Goal: Task Accomplishment & Management: Complete application form

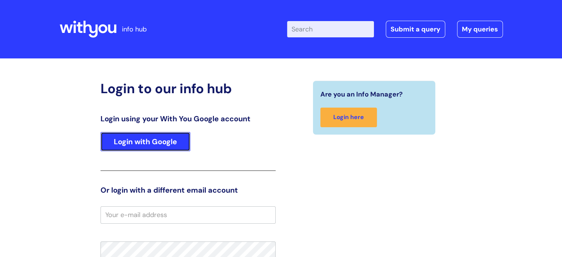
click at [179, 139] on link "Login with Google" at bounding box center [146, 141] width 90 height 19
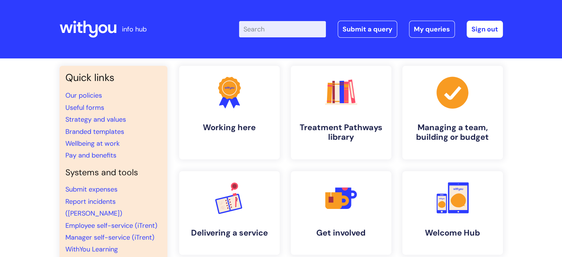
click at [288, 28] on input "Enter your search term here..." at bounding box center [282, 29] width 87 height 16
type input "s"
type input "awareness"
click button "Search" at bounding box center [0, 0] width 0 height 0
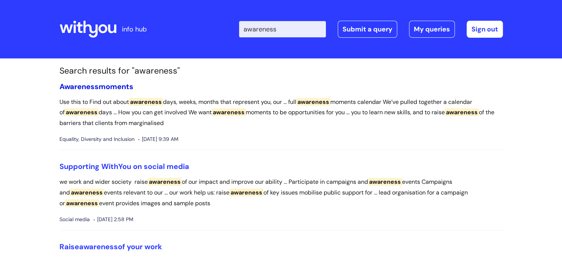
click at [108, 87] on link "Awareness moments" at bounding box center [97, 87] width 74 height 10
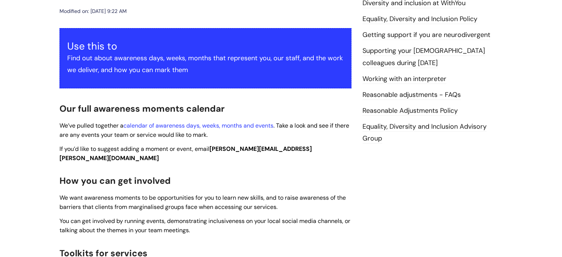
scroll to position [111, 0]
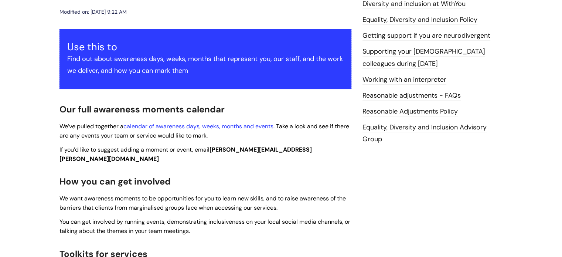
click at [87, 137] on span "We’ve pulled together a calendar of awareness days, weeks, months and events . …" at bounding box center [205, 130] width 290 height 17
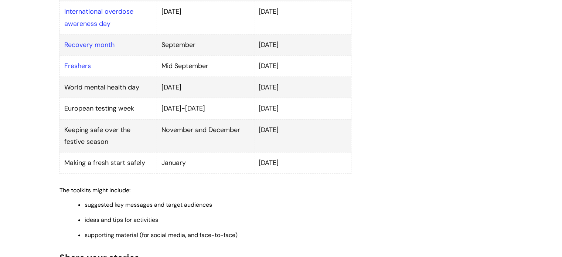
scroll to position [629, 0]
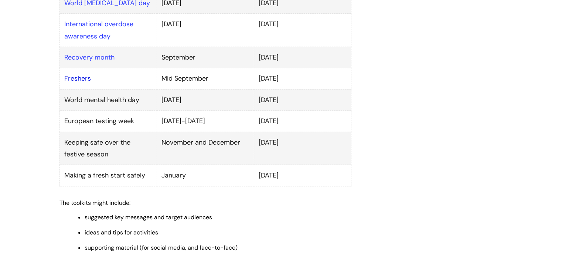
click at [78, 74] on link "Freshers" at bounding box center [77, 78] width 27 height 9
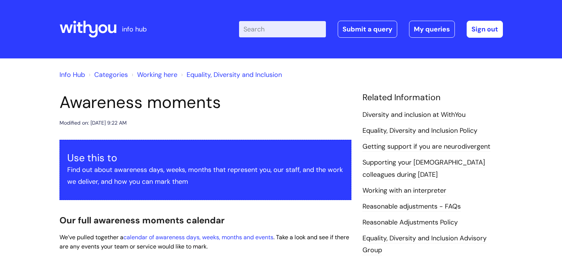
scroll to position [629, 0]
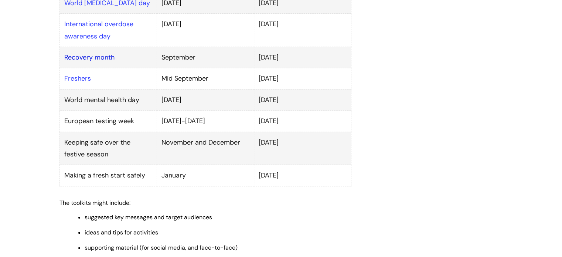
click at [104, 53] on link "Recovery month" at bounding box center [89, 57] width 50 height 9
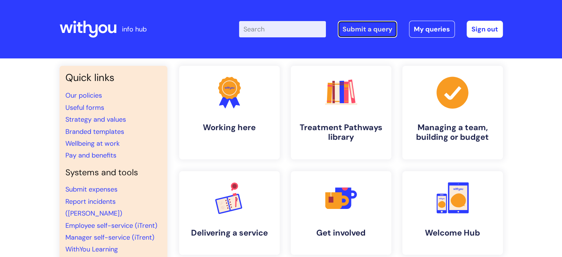
drag, startPoint x: 378, startPoint y: 33, endPoint x: 367, endPoint y: 34, distance: 10.7
click at [378, 33] on link "Submit a query" at bounding box center [368, 29] width 60 height 17
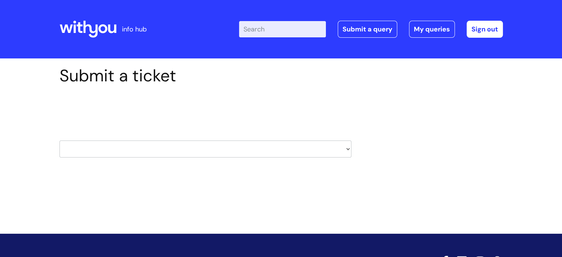
click at [327, 148] on select "HR / People IT and Support Clinical Drug Alerts Finance Accounts Data Support T…" at bounding box center [206, 148] width 292 height 17
select select "it_and_support"
click at [60, 140] on select "HR / People IT and Support Clinical Drug Alerts Finance Accounts Data Support T…" at bounding box center [206, 148] width 292 height 17
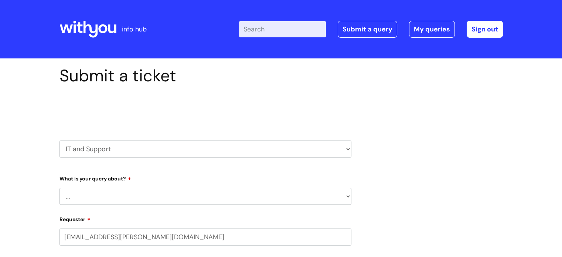
select select "80004157224"
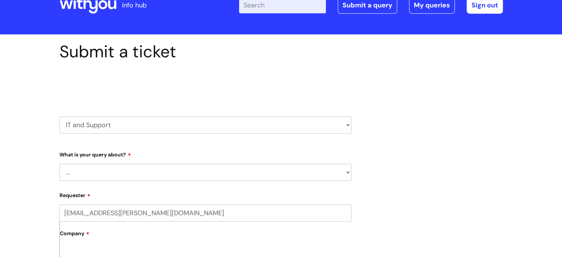
scroll to position [37, 0]
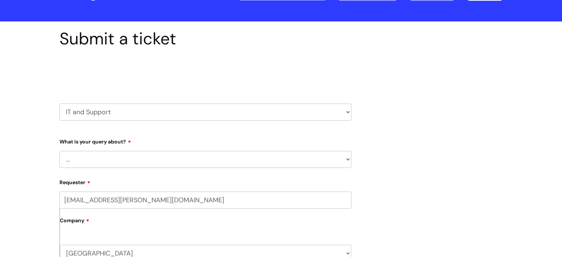
click at [169, 160] on select "... Mobile Phone Reset & MFA Accounts, Starters and Leavers IT Hardware issue I…" at bounding box center [206, 159] width 292 height 17
click at [153, 114] on select "HR / People IT and Support Clinical Drug Alerts Finance Accounts Data Support T…" at bounding box center [206, 112] width 292 height 17
select select "internal_communications"
click at [60, 104] on select "HR / People IT and Support Clinical Drug Alerts Finance Accounts Data Support T…" at bounding box center [206, 112] width 292 height 17
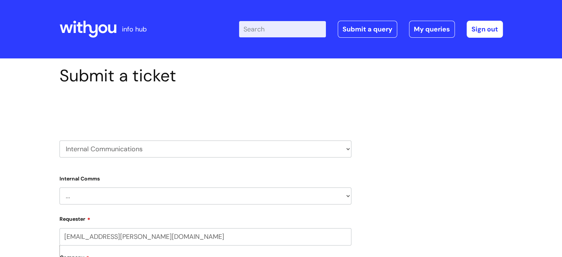
click at [122, 198] on select "... Internal Communication Staff and Volunteer awards Info hub WithYou Weekly e…" at bounding box center [206, 195] width 292 height 17
click at [144, 153] on select "HR / People IT and Support Clinical Drug Alerts Finance Accounts Data Support T…" at bounding box center [206, 148] width 292 height 17
select select "it_and_support"
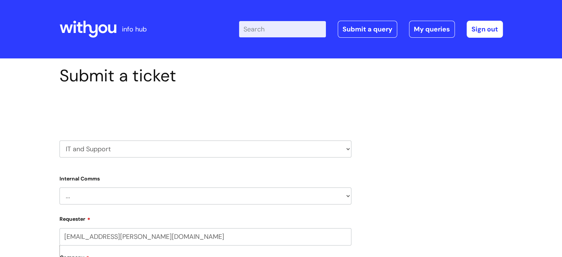
click at [60, 140] on select "HR / People IT and Support Clinical Drug Alerts Finance Accounts Data Support T…" at bounding box center [206, 148] width 292 height 17
click at [113, 189] on select "... Mobile Phone Reset & MFA Accounts, Starters and Leavers IT Hardware issue I…" at bounding box center [206, 196] width 292 height 17
select select "80004157224"
select select "Accounts, Starters and Leavers"
click at [60, 188] on select "... Mobile Phone Reset & MFA Accounts, Starters and Leavers IT Hardware issue I…" at bounding box center [206, 196] width 292 height 17
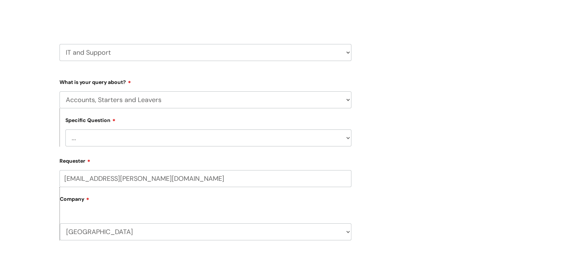
scroll to position [111, 0]
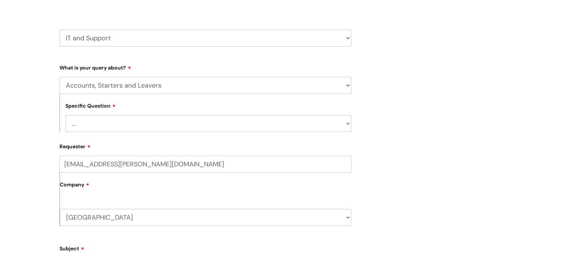
click at [129, 121] on select "... I have a new starter I have a leaver I need to make a change to an account …" at bounding box center [208, 123] width 286 height 17
select select "I need to make a change to an account"
click at [65, 115] on select "... I have a new starter I have a leaver I need to make a change to an account …" at bounding box center [208, 123] width 286 height 17
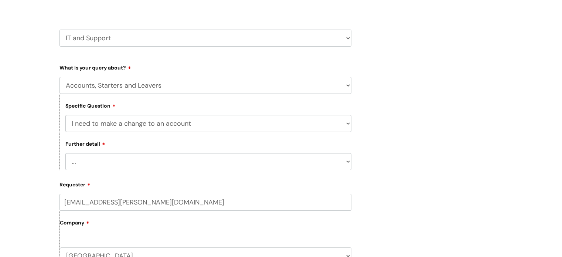
click at [120, 156] on select "... I need to amend the name, details or access of an account I need to reinsta…" at bounding box center [208, 161] width 286 height 17
click at [213, 82] on select "... Mobile Phone Reset & MFA Accounts, Starters and Leavers IT Hardware issue I…" at bounding box center [206, 85] width 292 height 17
select select "Something Else"
click at [60, 77] on select "... Mobile Phone Reset & MFA Accounts, Starters and Leavers IT Hardware issue I…" at bounding box center [206, 85] width 292 height 17
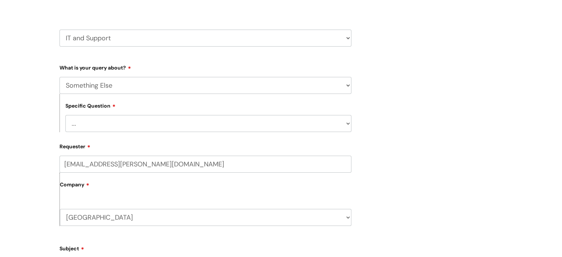
click at [144, 124] on select "... My problem is not listed" at bounding box center [208, 123] width 286 height 17
select select "My problem is not listed"
click at [65, 115] on select "... My problem is not listed" at bounding box center [208, 123] width 286 height 17
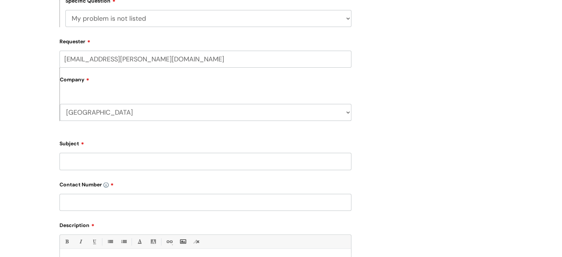
scroll to position [222, 0]
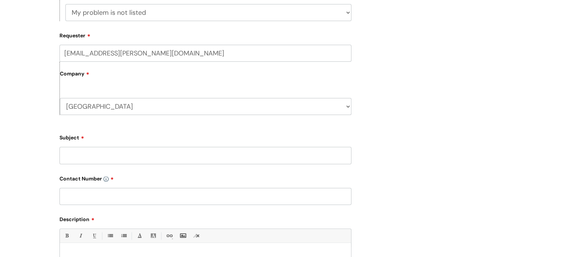
click at [90, 153] on input "Subject" at bounding box center [206, 155] width 292 height 17
type input "Add to YP email group"
click at [118, 196] on input "text" at bounding box center [206, 196] width 292 height 17
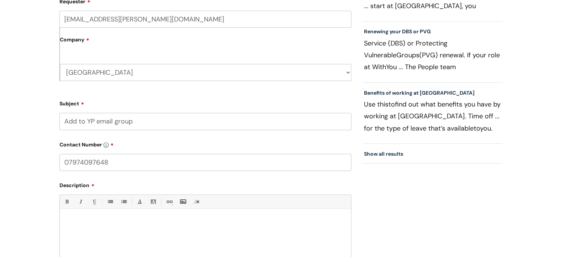
scroll to position [296, 0]
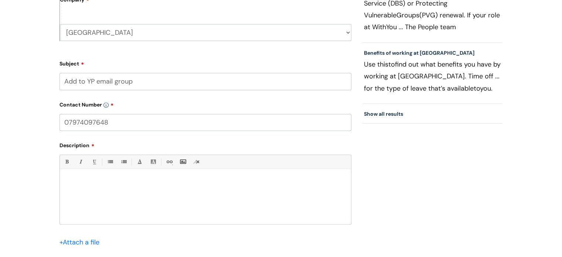
type input "07974097648"
click at [118, 194] on div at bounding box center [205, 198] width 291 height 51
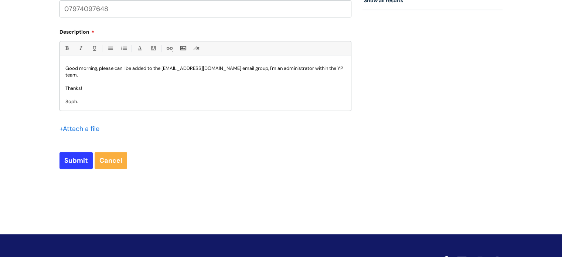
scroll to position [446, 0]
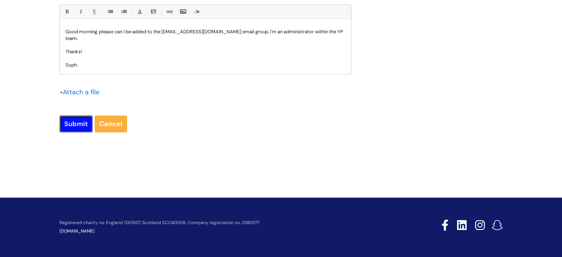
drag, startPoint x: 66, startPoint y: 127, endPoint x: 44, endPoint y: 133, distance: 23.1
click at [66, 126] on input "Submit" at bounding box center [76, 123] width 33 height 17
type input "Please Wait..."
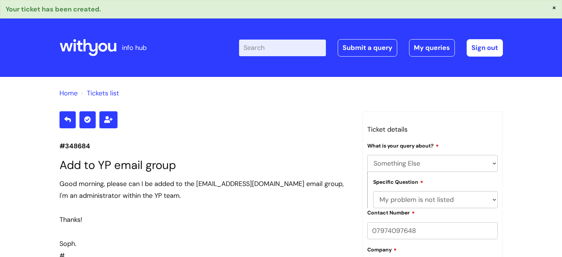
select select "Something Else"
select select "My problem is not listed"
